Goal: Information Seeking & Learning: Learn about a topic

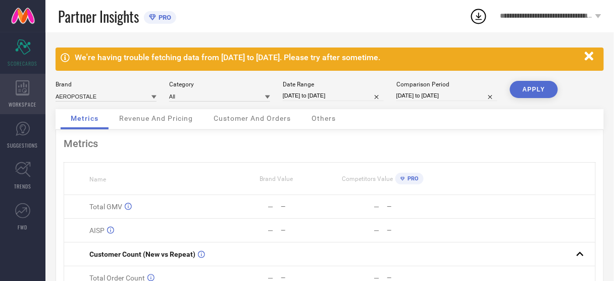
click at [32, 92] on div "WORKSPACE" at bounding box center [22, 94] width 45 height 40
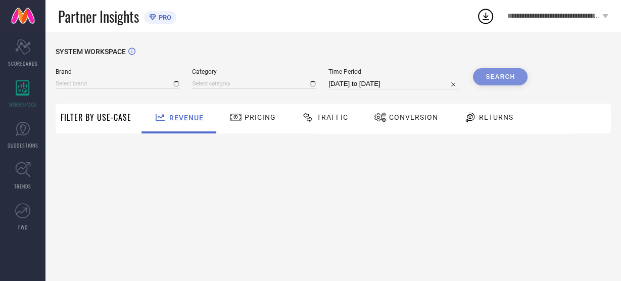
type input "AEROPOSTALE"
type input "All"
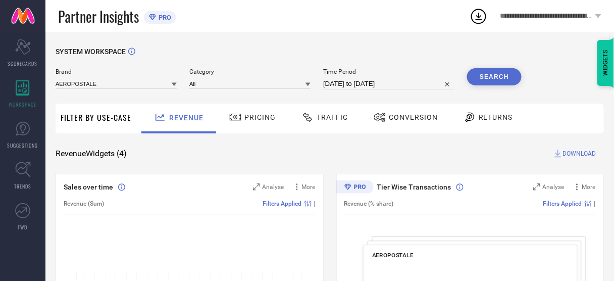
select select "6"
select select "2025"
select select "7"
select select "2025"
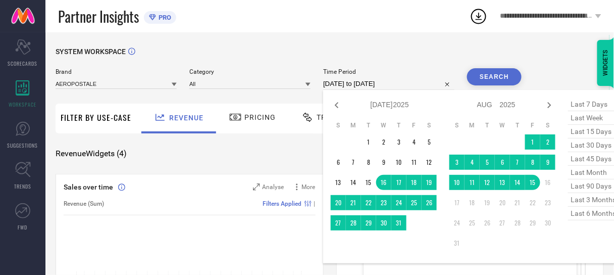
click at [361, 81] on input "[DATE] to [DATE]" at bounding box center [388, 84] width 131 height 12
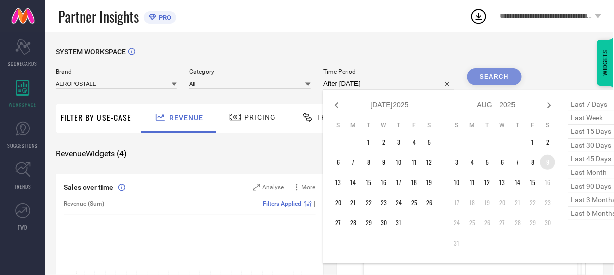
click at [546, 159] on td "9" at bounding box center [547, 162] width 15 height 15
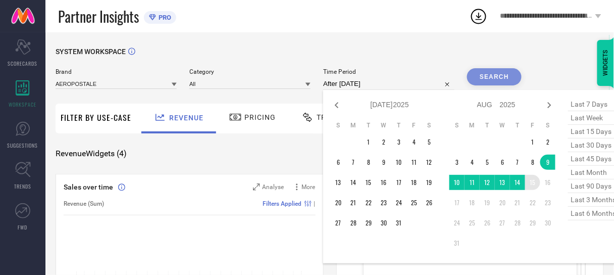
type input "[DATE] to [DATE]"
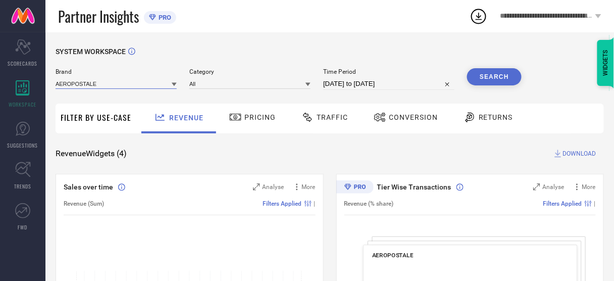
click at [149, 85] on input at bounding box center [116, 83] width 121 height 11
click at [148, 85] on input at bounding box center [116, 83] width 121 height 11
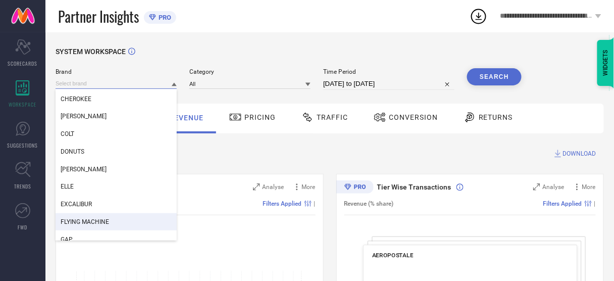
scroll to position [140, 0]
click at [109, 219] on div "FLYING MACHINE" at bounding box center [116, 220] width 121 height 17
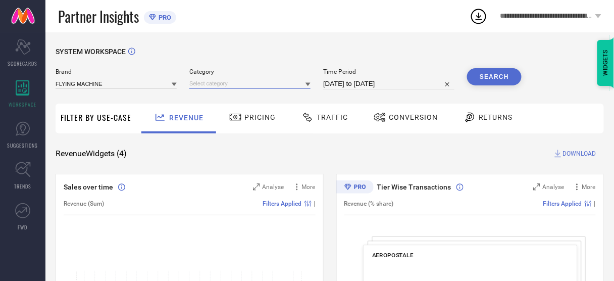
click at [212, 86] on input at bounding box center [249, 83] width 121 height 11
type input "women"
click at [212, 86] on input "women" at bounding box center [249, 83] width 121 height 11
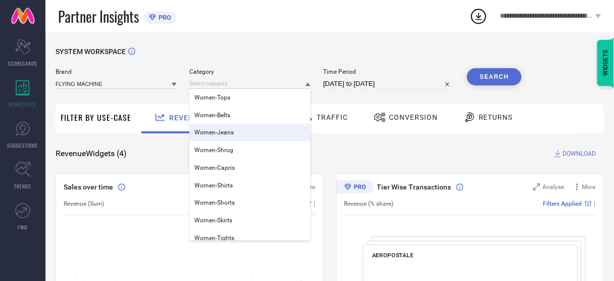
click at [226, 133] on span "Women-Jeans" at bounding box center [213, 132] width 39 height 7
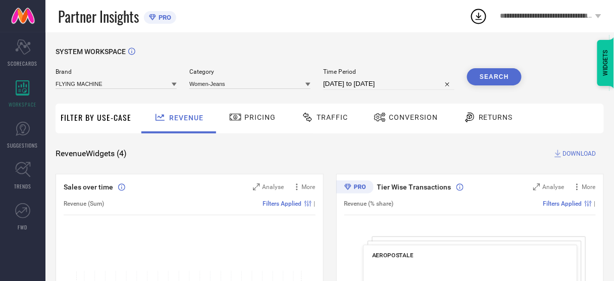
click at [475, 78] on button "Search" at bounding box center [494, 76] width 55 height 17
click at [418, 119] on span "Conversion" at bounding box center [413, 117] width 49 height 8
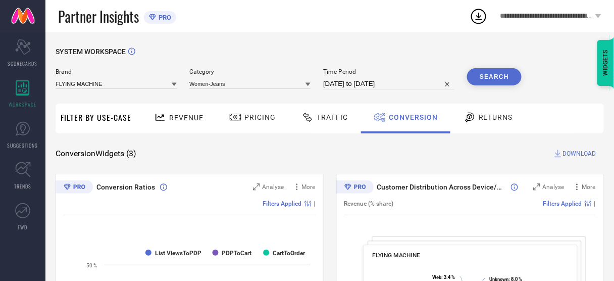
click at [584, 157] on span "DOWNLOAD" at bounding box center [579, 153] width 33 height 10
click at [481, 10] on icon at bounding box center [479, 16] width 18 height 18
click at [487, 15] on icon at bounding box center [479, 16] width 18 height 18
click at [483, 16] on icon at bounding box center [479, 16] width 18 height 18
click at [480, 15] on icon at bounding box center [479, 16] width 18 height 18
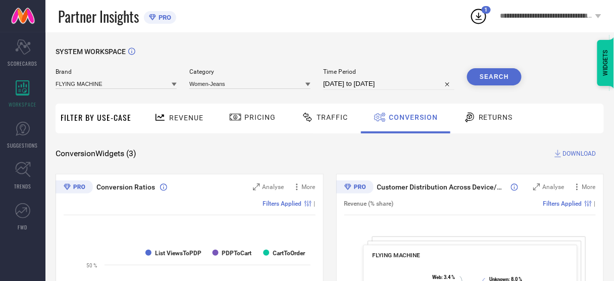
click at [477, 20] on icon at bounding box center [479, 16] width 18 height 18
click at [411, 62] on div "SYSTEM WORKSPACE" at bounding box center [330, 57] width 548 height 21
click at [473, 15] on icon at bounding box center [479, 16] width 18 height 18
click at [560, 58] on div "SYSTEM WORKSPACE" at bounding box center [330, 57] width 548 height 21
click at [478, 10] on icon at bounding box center [479, 16] width 18 height 18
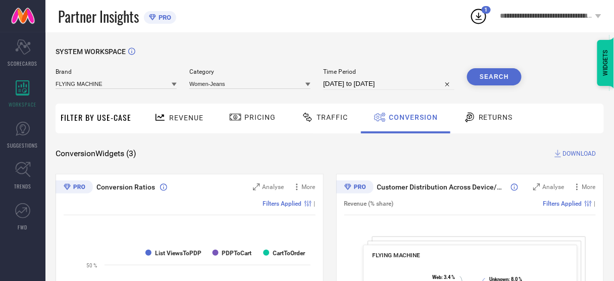
click at [477, 17] on icon at bounding box center [479, 16] width 18 height 18
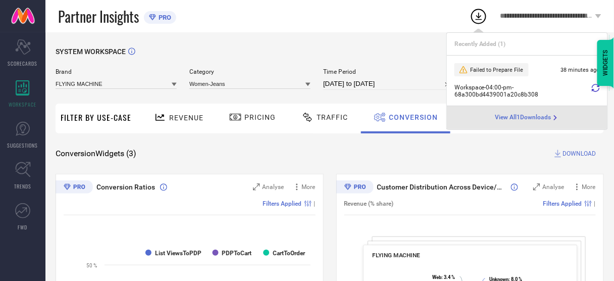
click at [594, 89] on icon at bounding box center [596, 88] width 8 height 8
